Goal: Task Accomplishment & Management: Manage account settings

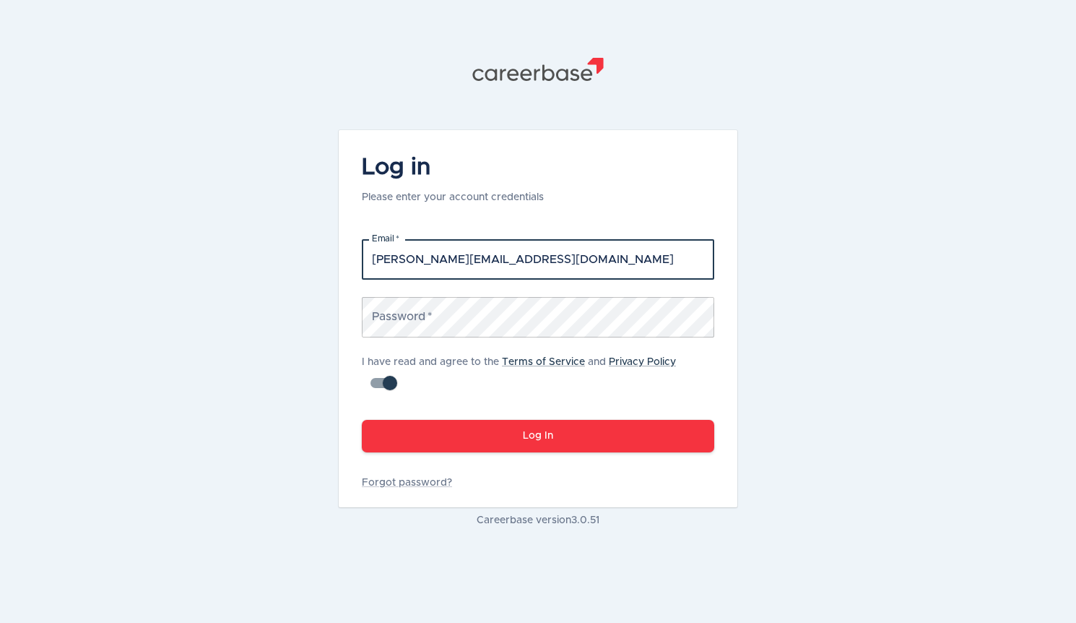
type input "[PERSON_NAME][EMAIL_ADDRESS][DOMAIN_NAME]"
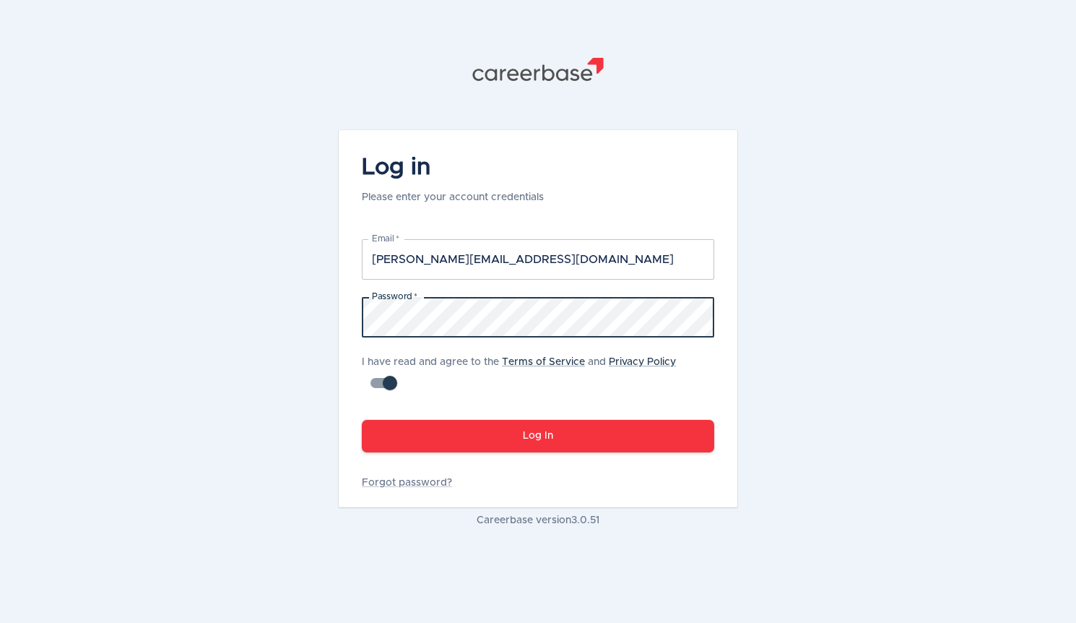
click at [362, 420] on button "Log In" at bounding box center [538, 436] width 352 height 33
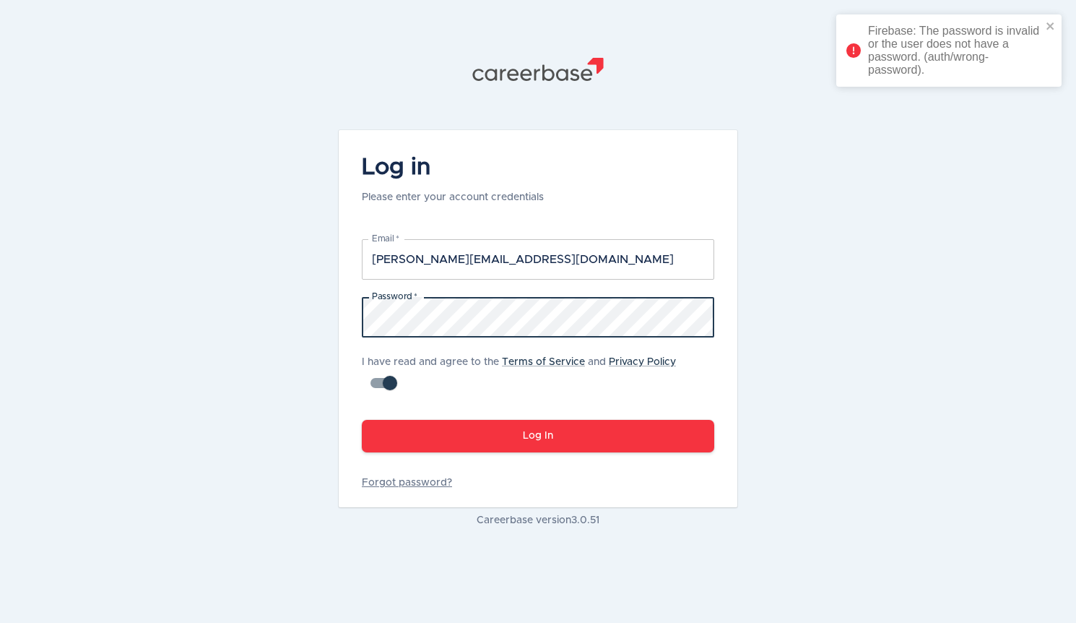
click at [409, 483] on link "Forgot password?" at bounding box center [538, 482] width 352 height 14
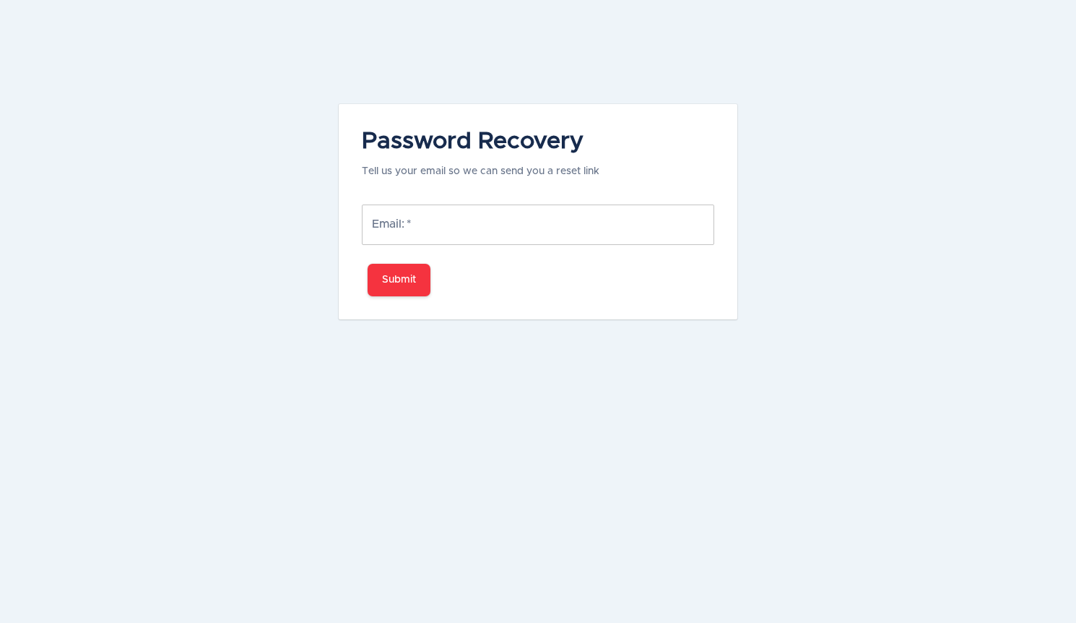
click at [436, 228] on input "Email:   *" at bounding box center [538, 224] width 352 height 40
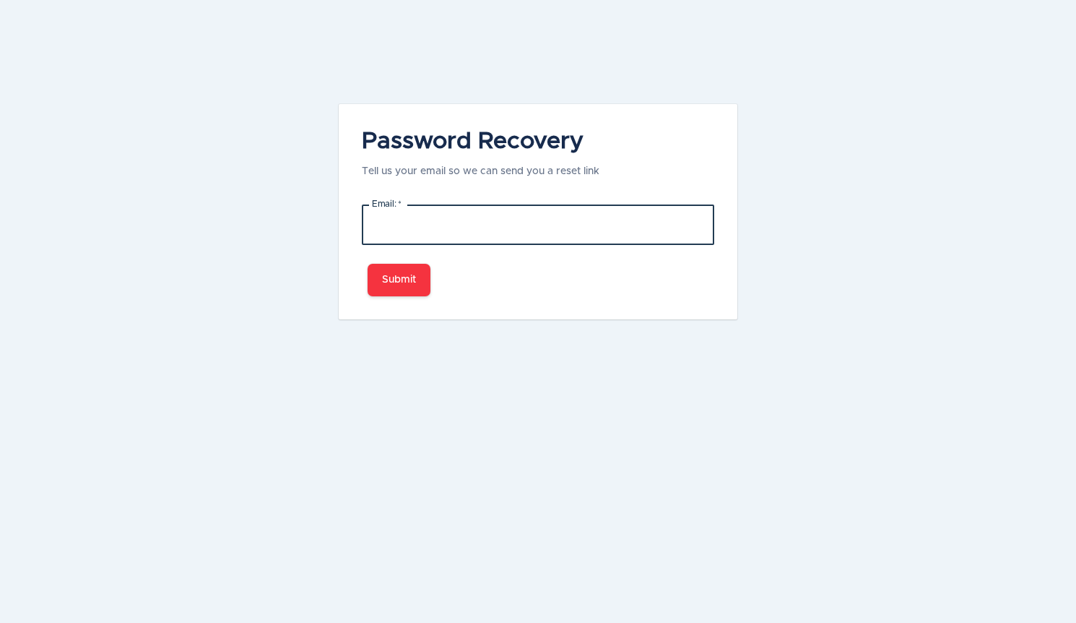
type input "[PERSON_NAME][EMAIL_ADDRESS][DOMAIN_NAME]"
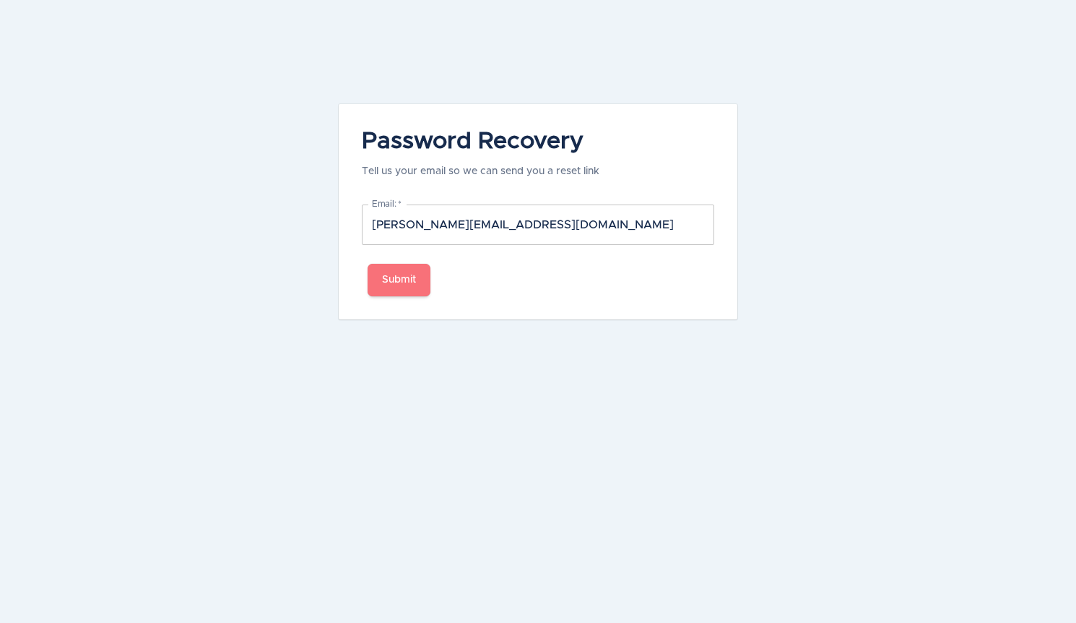
click at [420, 280] on button "Submit" at bounding box center [399, 280] width 63 height 33
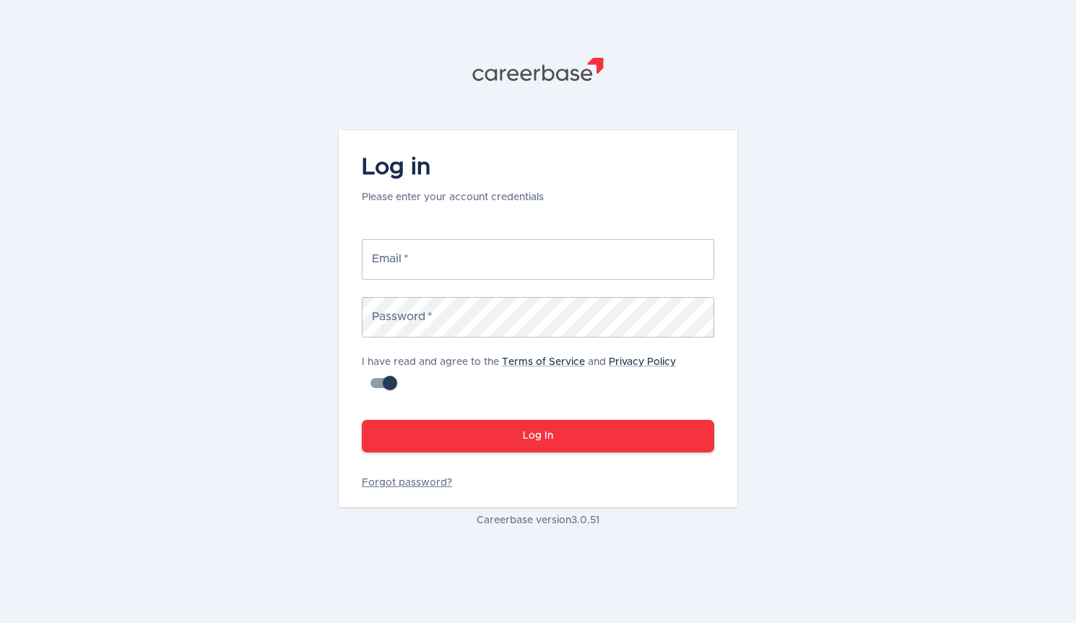
click at [402, 480] on link "Forgot password?" at bounding box center [538, 482] width 352 height 14
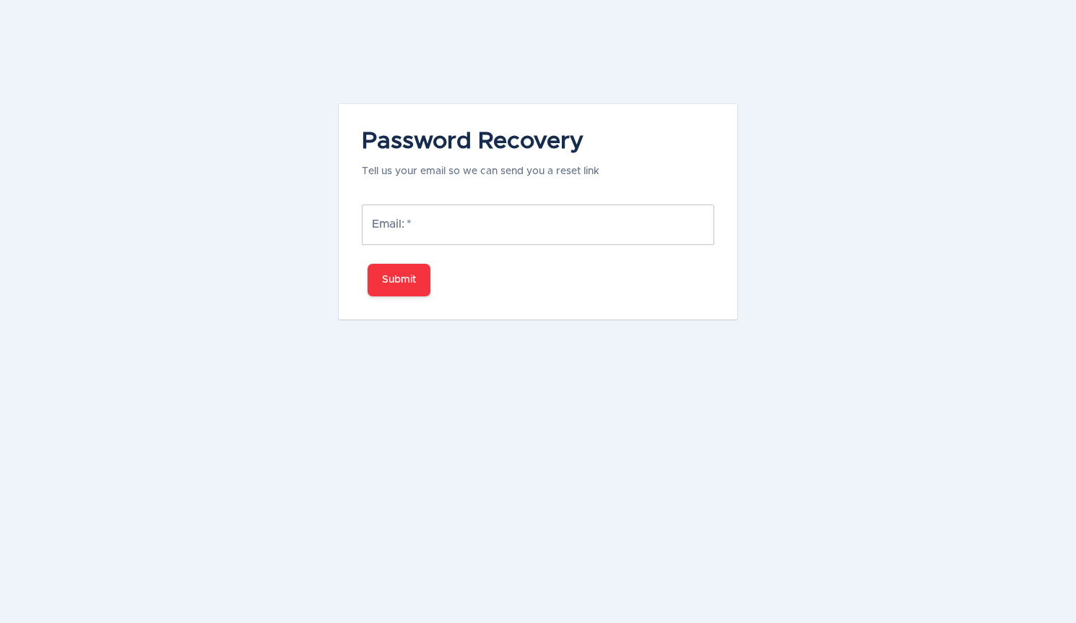
click at [480, 233] on input "Email:   *" at bounding box center [538, 224] width 352 height 40
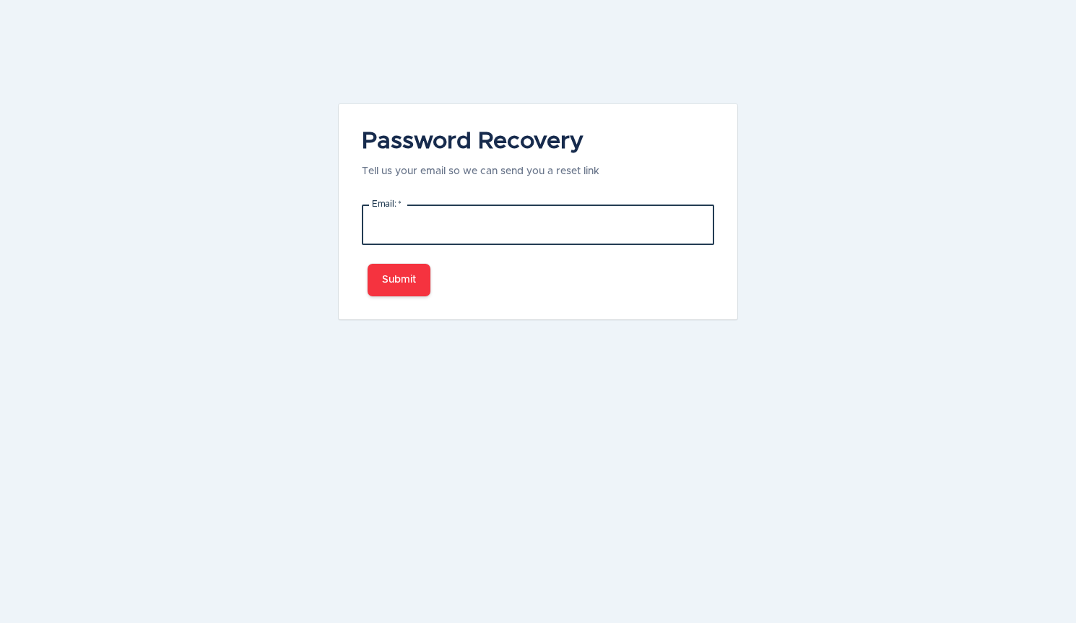
type input "[PERSON_NAME][EMAIL_ADDRESS][DOMAIN_NAME]"
click at [397, 288] on button "Submit" at bounding box center [399, 280] width 63 height 33
